Goal: Navigation & Orientation: Find specific page/section

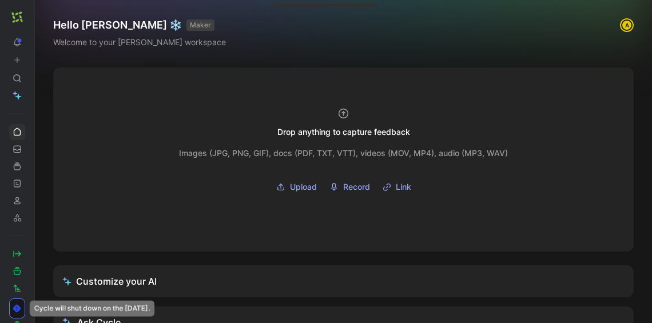
click at [37, 18] on icon at bounding box center [37, 17] width 9 height 9
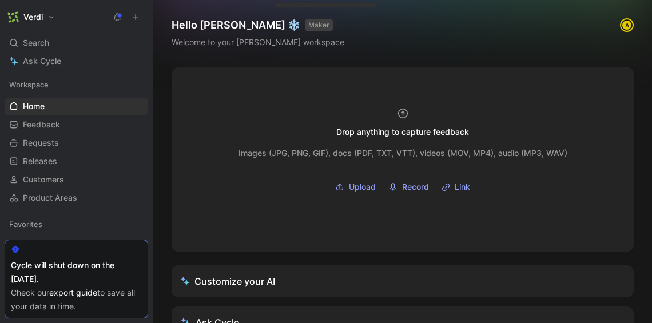
click at [239, 31] on h1 "Hello Roman ❄️ MAKER" at bounding box center [258, 25] width 173 height 14
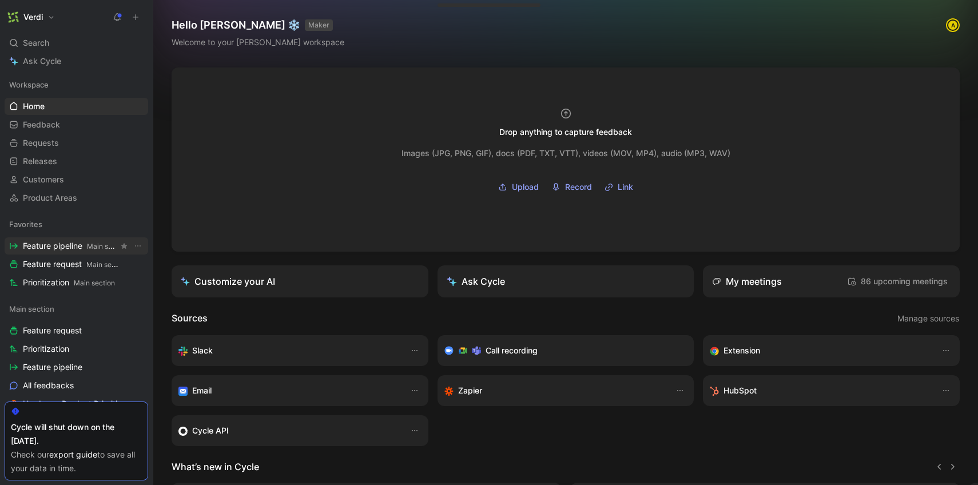
click at [65, 246] on span "Feature pipeline Main section" at bounding box center [71, 246] width 96 height 12
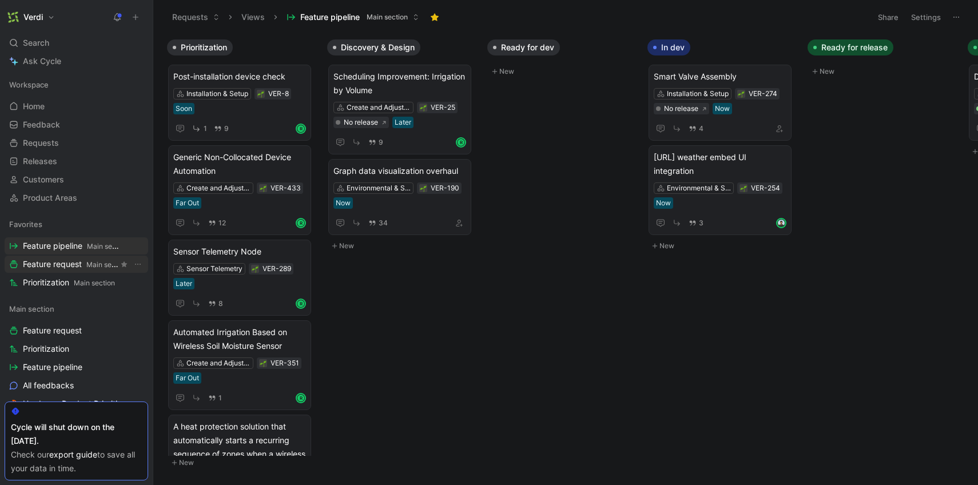
click at [89, 264] on span "Main section" at bounding box center [106, 264] width 41 height 9
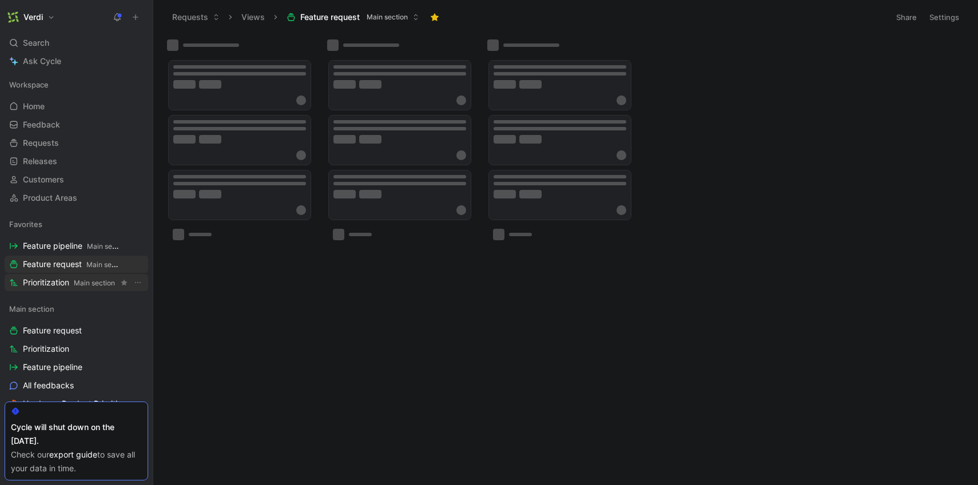
click at [63, 280] on span "Prioritization Main section" at bounding box center [69, 283] width 92 height 12
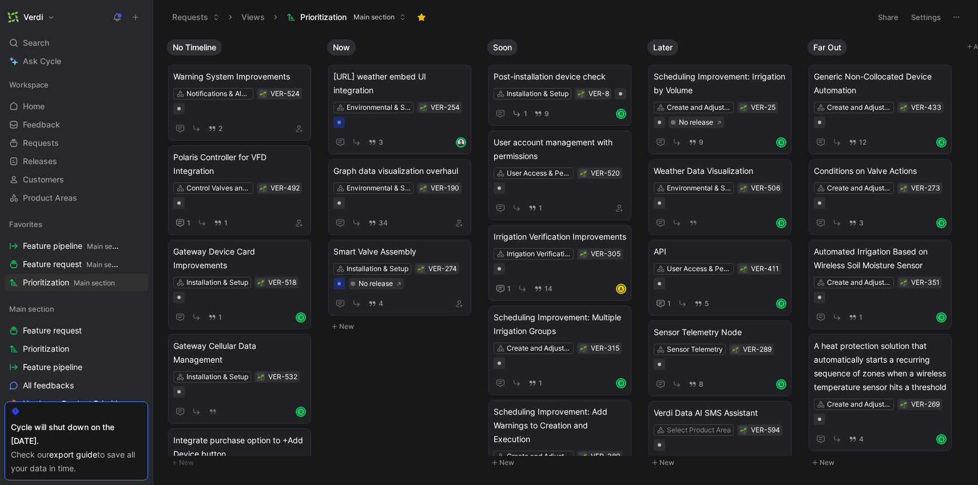
click at [150, 18] on use at bounding box center [152, 17] width 7 height 7
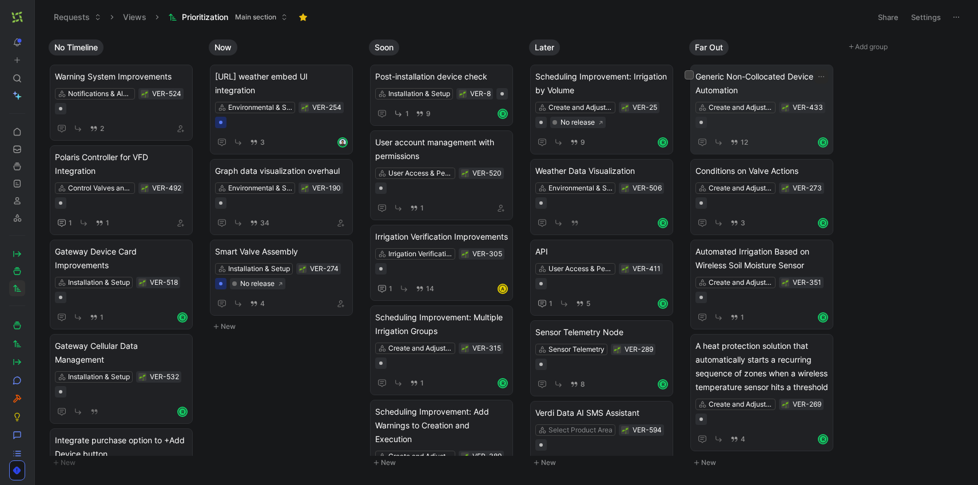
click at [652, 77] on span "Generic Non-Collocated Device Automation" at bounding box center [762, 83] width 133 height 27
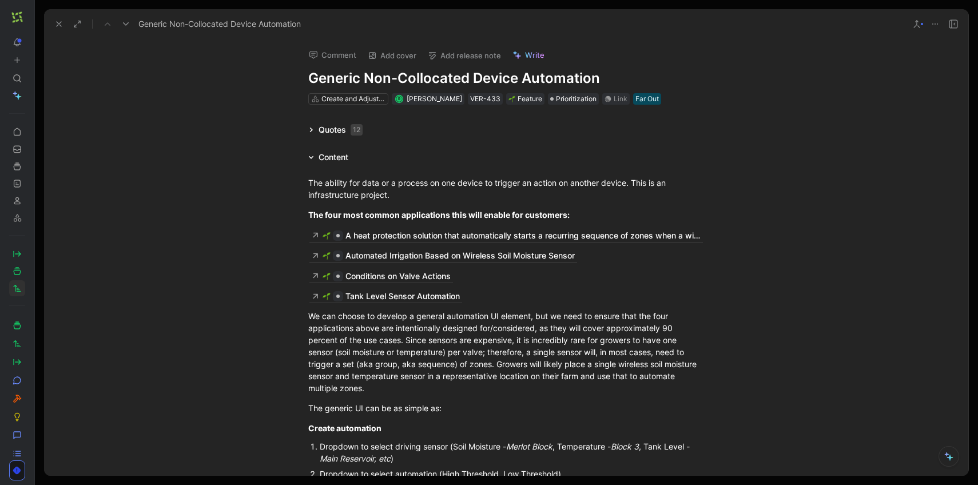
click at [60, 25] on icon at bounding box center [58, 23] width 9 height 9
